Goal: Information Seeking & Learning: Learn about a topic

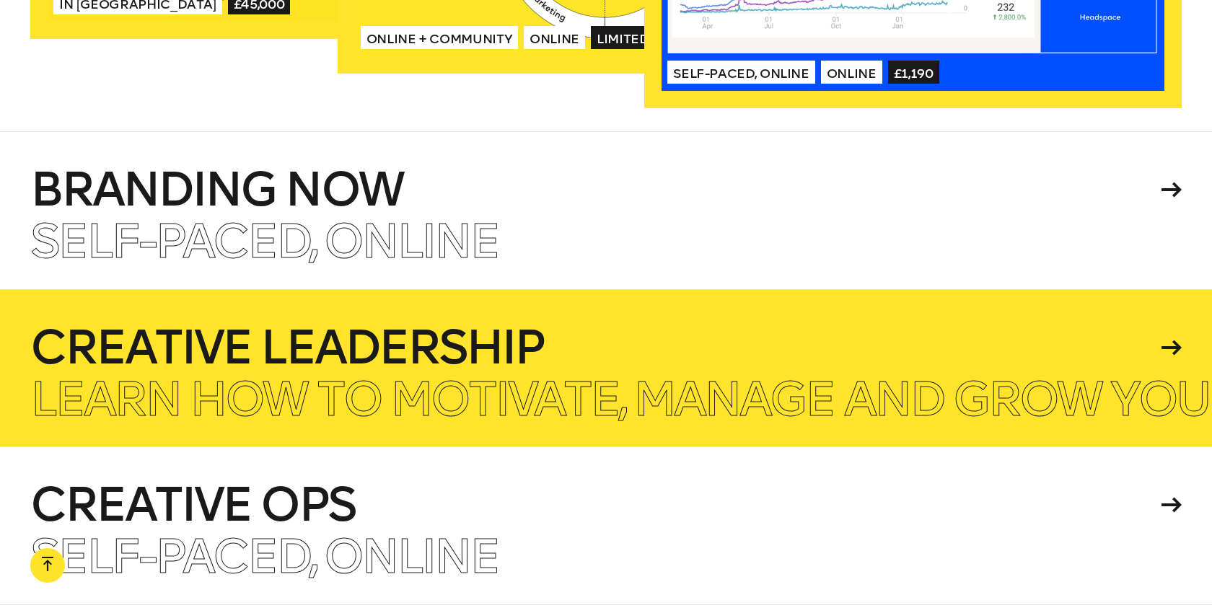
scroll to position [3299, 0]
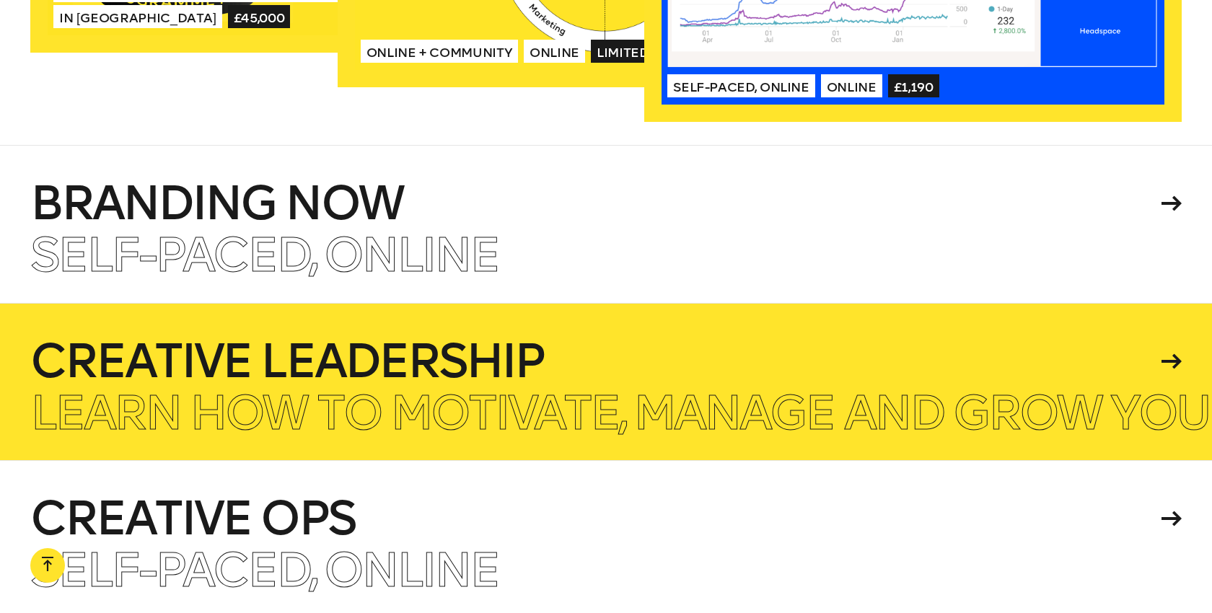
click at [565, 198] on h4 "Branding Now" at bounding box center [593, 203] width 1126 height 46
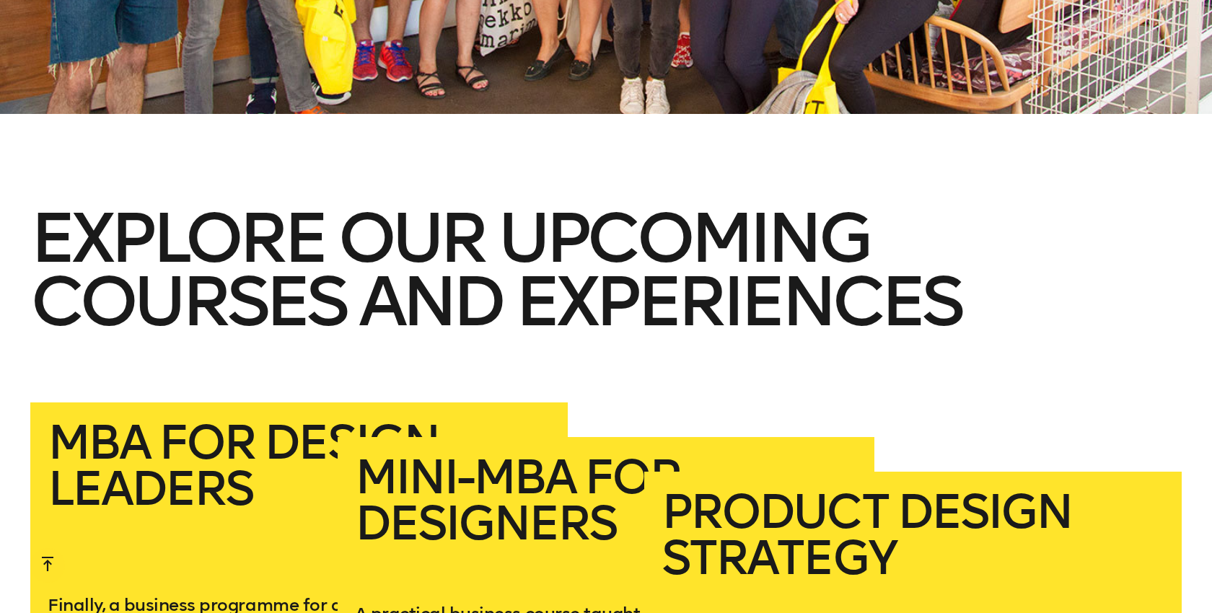
scroll to position [2358, 0]
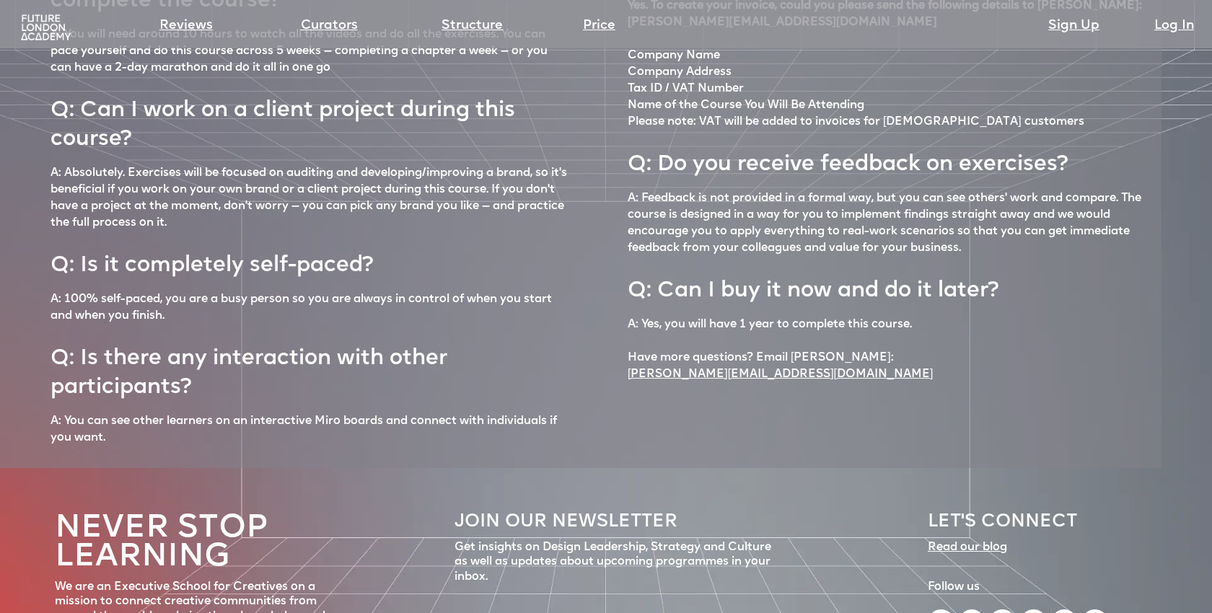
scroll to position [6505, 0]
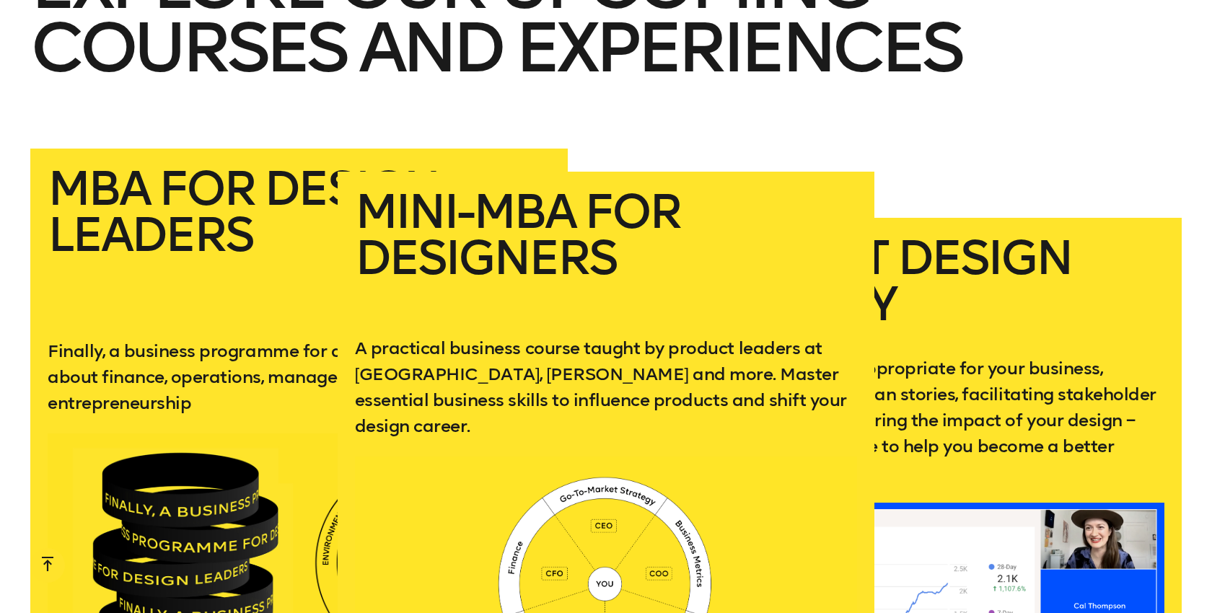
scroll to position [2779, 0]
